Goal: Information Seeking & Learning: Learn about a topic

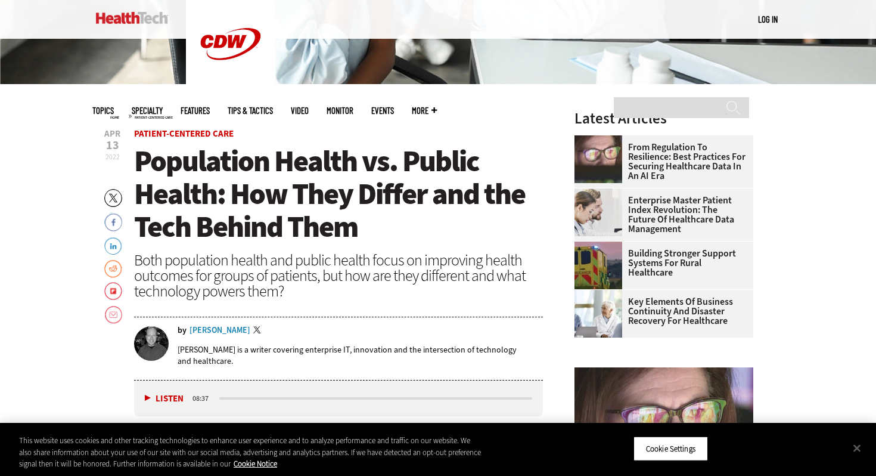
scroll to position [339, 0]
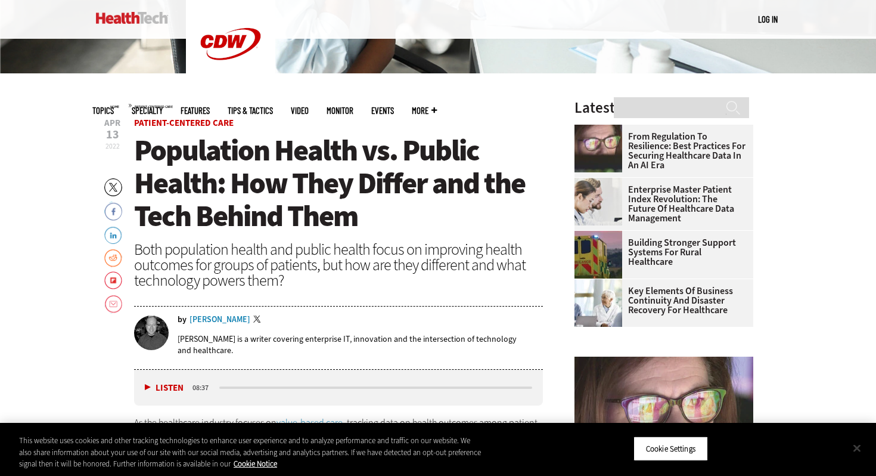
click at [855, 449] on button "Close" at bounding box center [857, 447] width 26 height 26
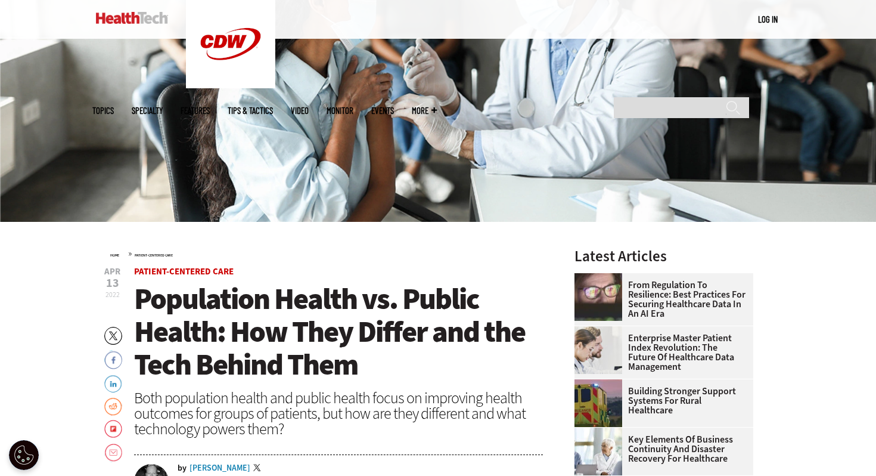
scroll to position [200, 0]
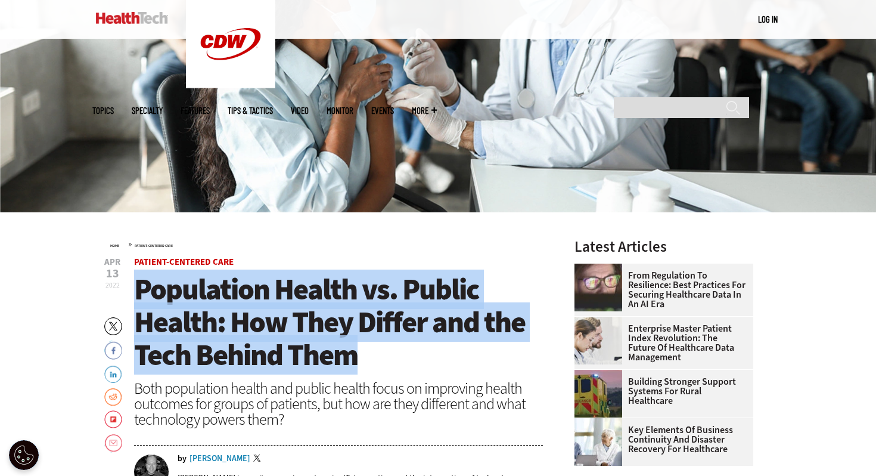
drag, startPoint x: 136, startPoint y: 288, endPoint x: 356, endPoint y: 353, distance: 229.9
click at [356, 353] on span "Population Health vs. Public Health: How They Differ and the Tech Behind Them" at bounding box center [329, 321] width 391 height 105
copy span "Population Health vs. Public Health: How They Differ and the Tech Behind Them"
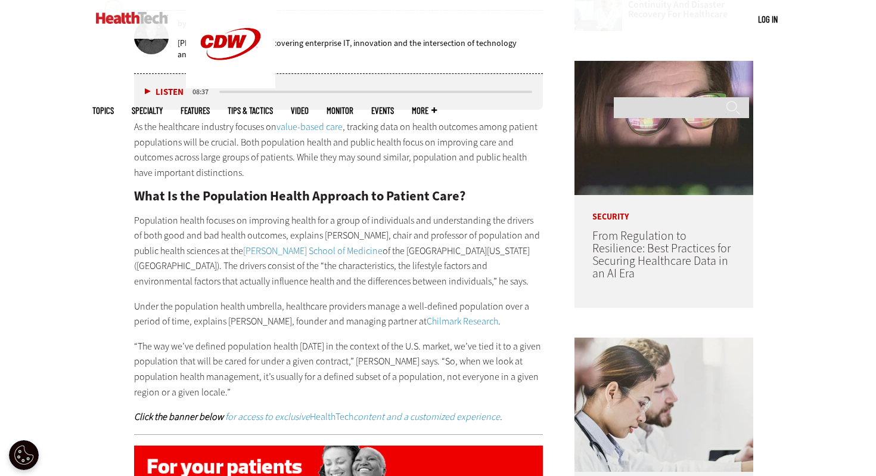
scroll to position [638, 0]
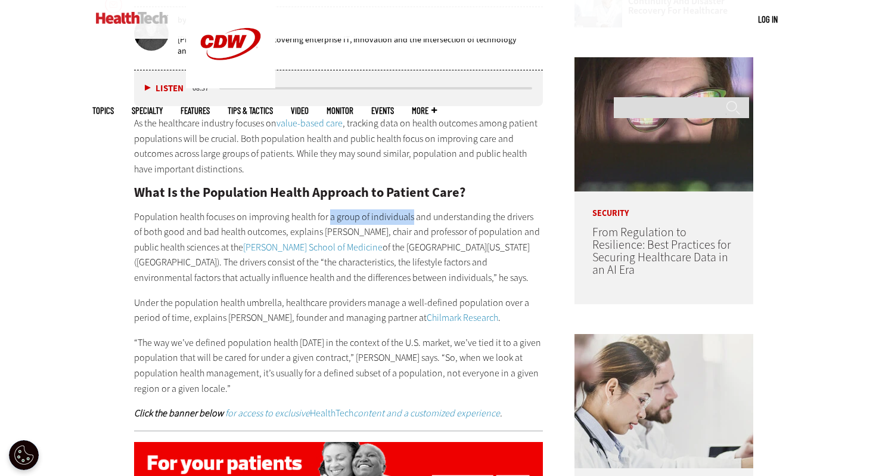
drag, startPoint x: 329, startPoint y: 213, endPoint x: 409, endPoint y: 214, distance: 80.5
click at [409, 214] on p "Population health focuses on improving health for a group of individuals and un…" at bounding box center [338, 247] width 409 height 76
copy p "a group of individuals"
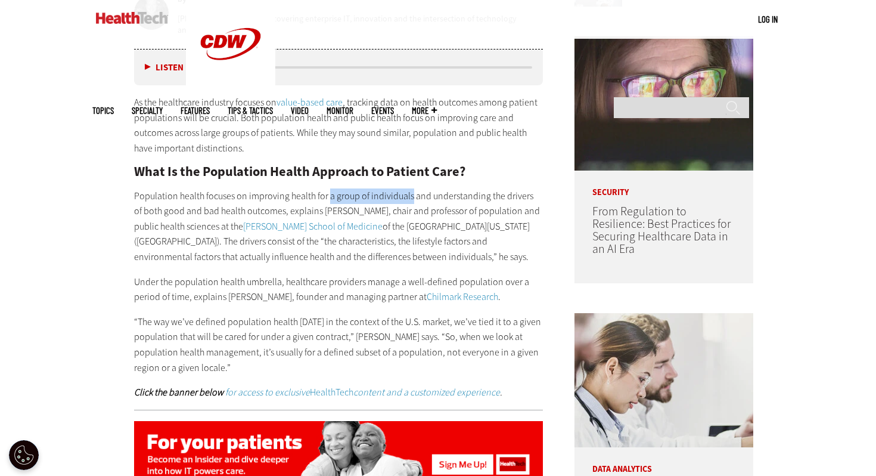
scroll to position [663, 0]
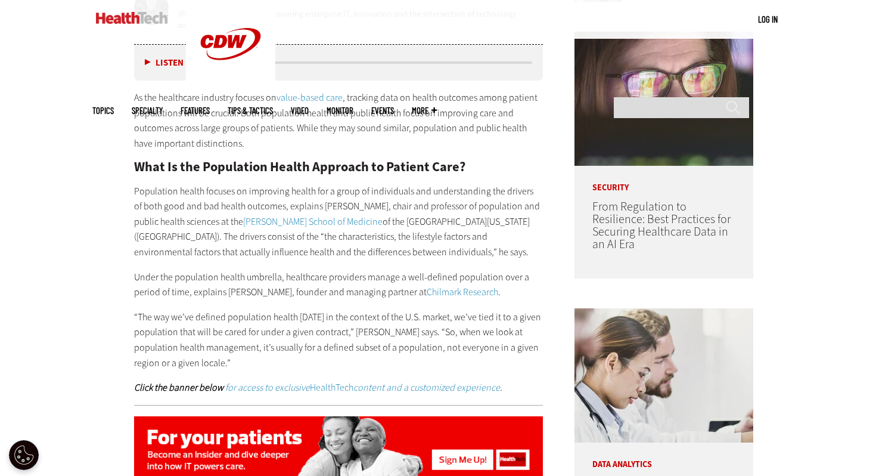
click at [467, 253] on p "Population health focuses on improving health for a group of individuals and un…" at bounding box center [338, 222] width 409 height 76
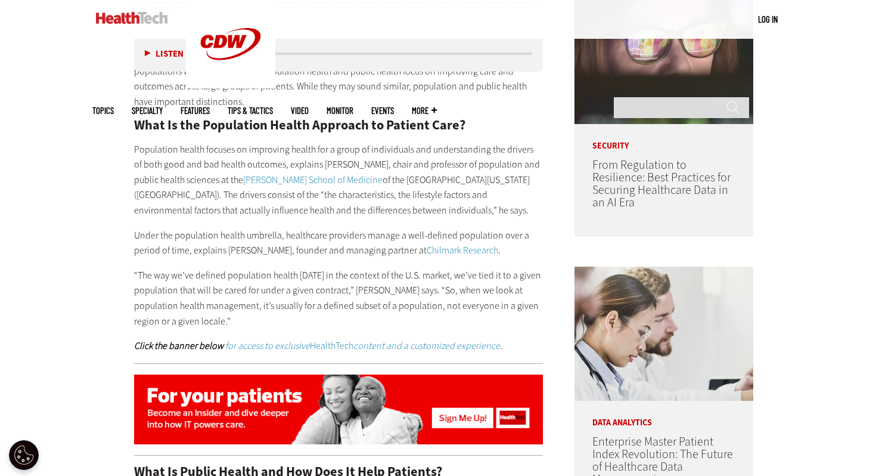
scroll to position [707, 0]
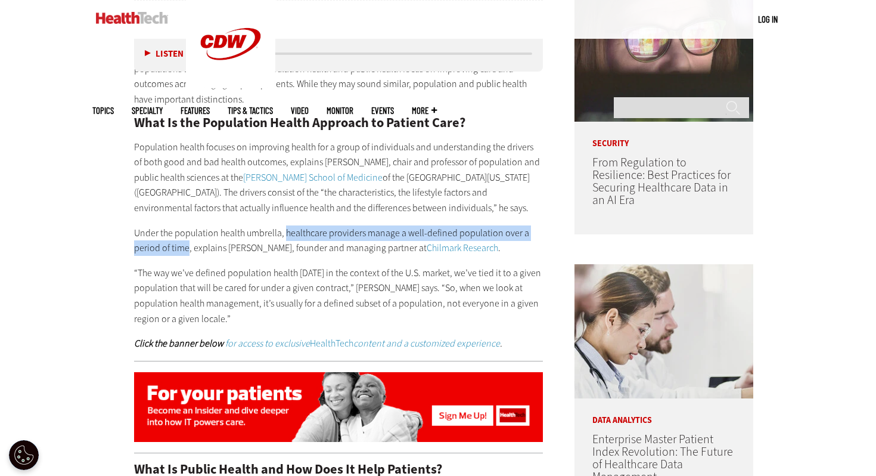
drag, startPoint x: 285, startPoint y: 231, endPoint x: 189, endPoint y: 249, distance: 97.6
click at [189, 249] on p "Under the population health umbrella, healthcare providers manage a well-define…" at bounding box center [338, 240] width 409 height 30
copy p "healthcare providers manage a well-defined population over a period of time"
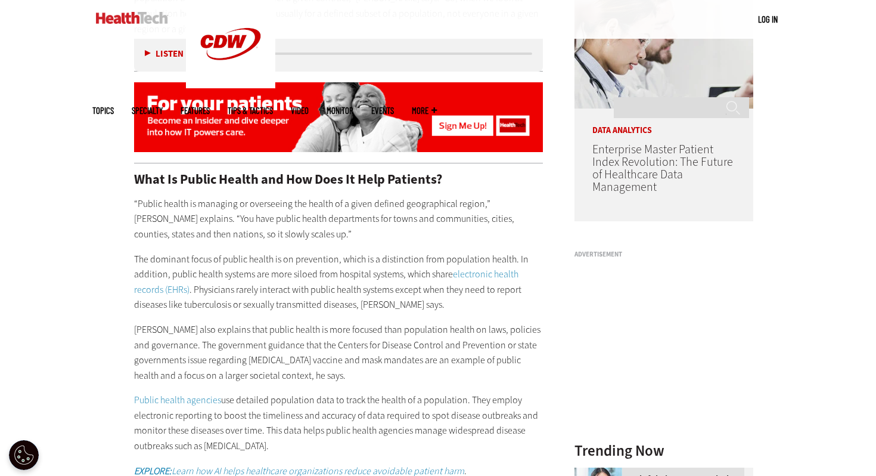
scroll to position [998, 0]
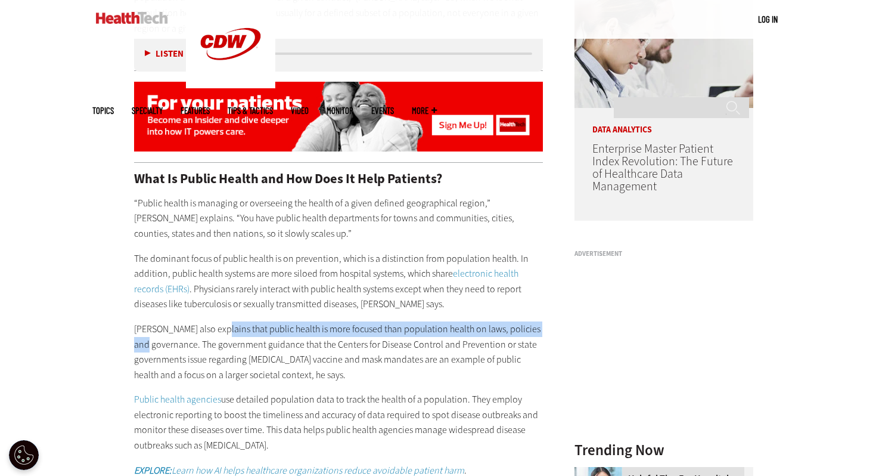
drag, startPoint x: 216, startPoint y: 326, endPoint x: 179, endPoint y: 344, distance: 41.6
click at [179, 344] on p "[PERSON_NAME] also explains that public health is more focused than population …" at bounding box center [338, 351] width 409 height 61
copy p "public health is more focused than population health on laws, policies and gove…"
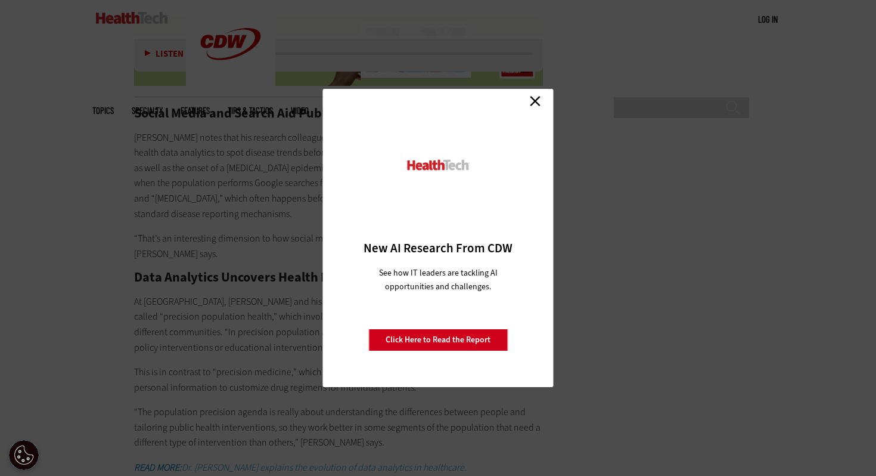
click at [533, 98] on link "Close" at bounding box center [535, 101] width 18 height 18
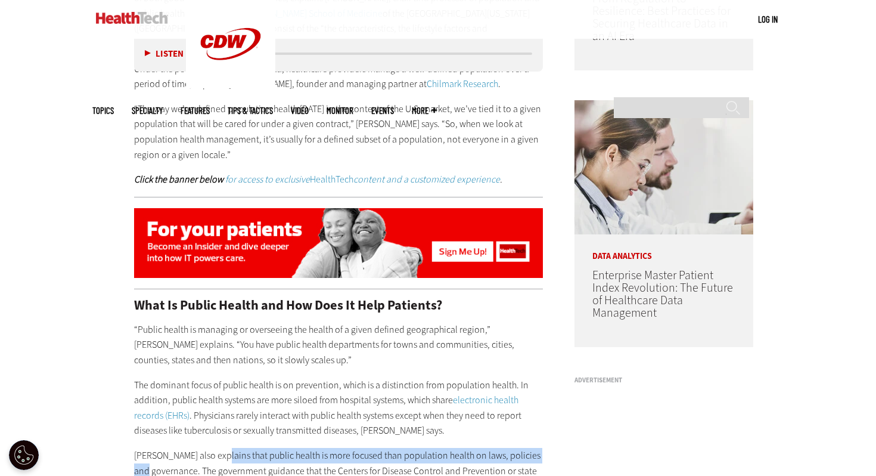
scroll to position [908, 0]
